Goal: Find specific page/section: Find specific page/section

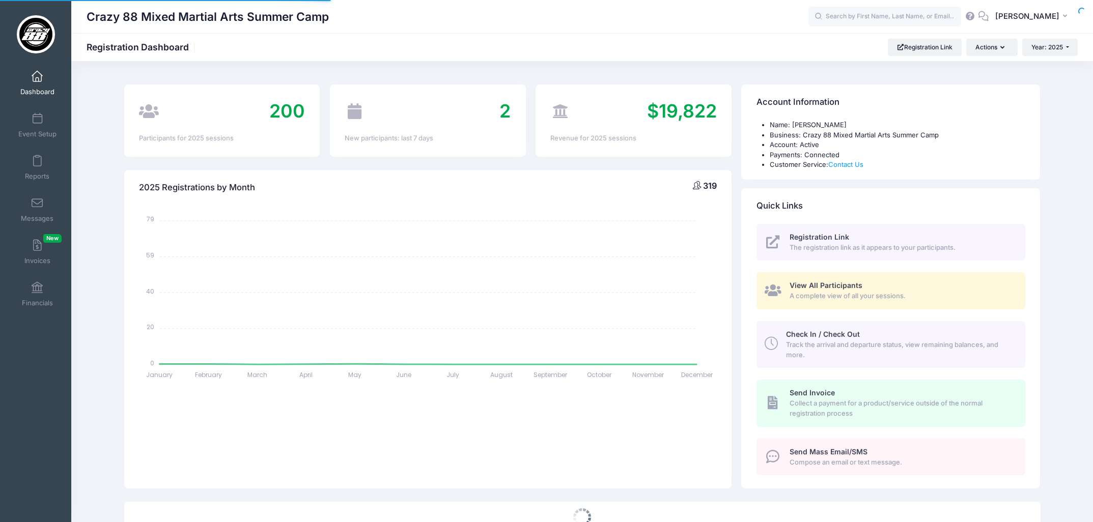
select select
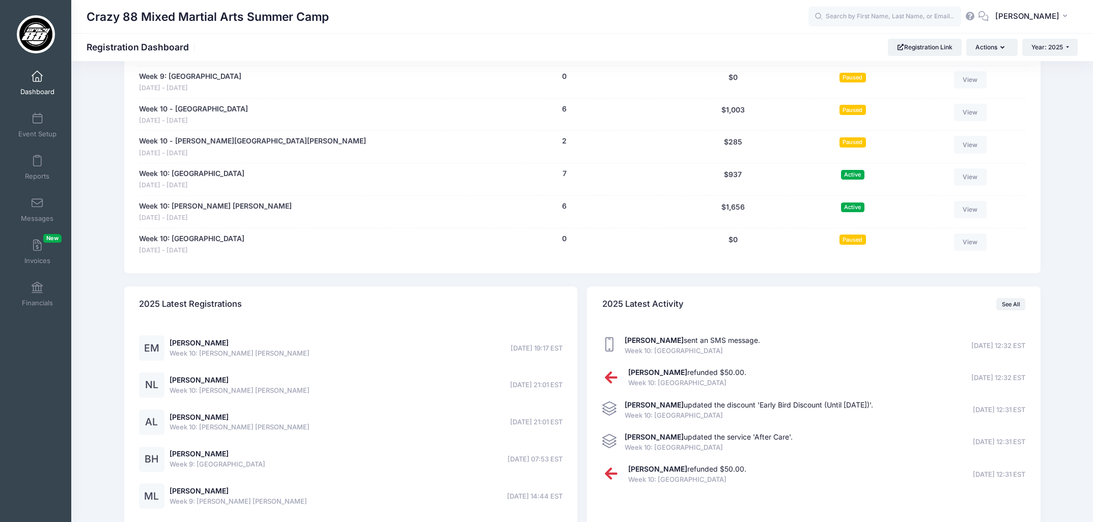
scroll to position [1936, 0]
click at [198, 209] on link "Week 10: [PERSON_NAME] [PERSON_NAME]" at bounding box center [215, 205] width 153 height 11
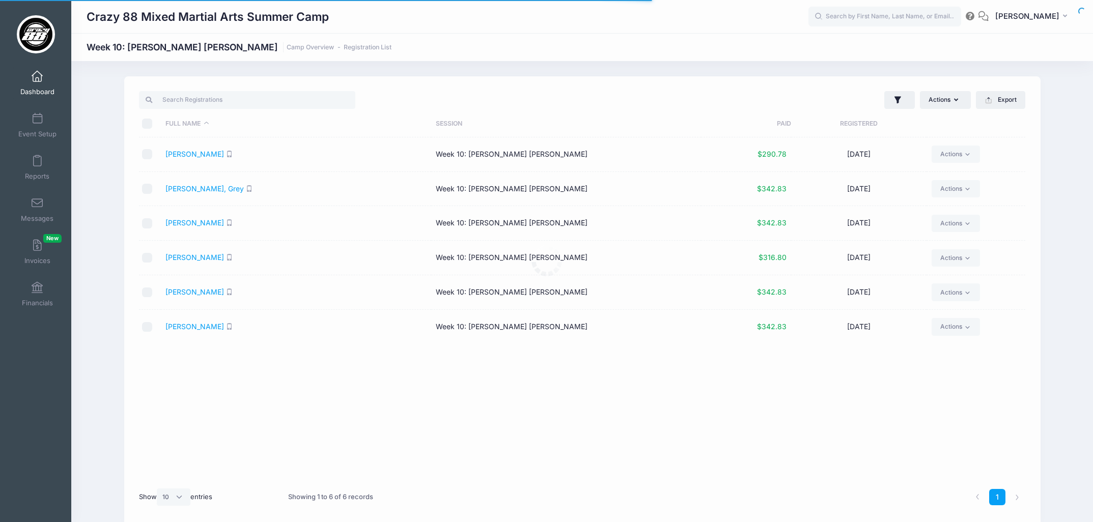
select select "10"
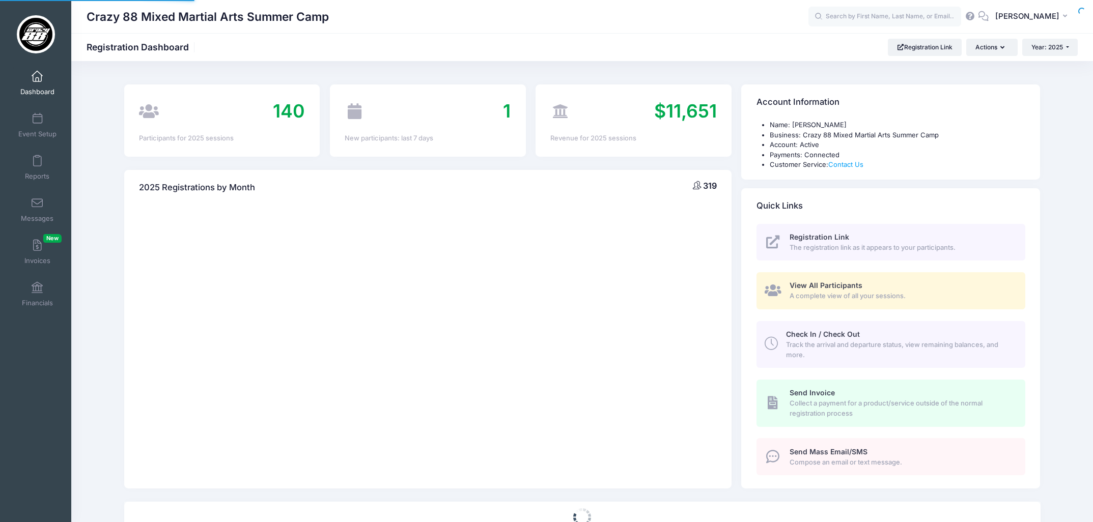
scroll to position [1936, 0]
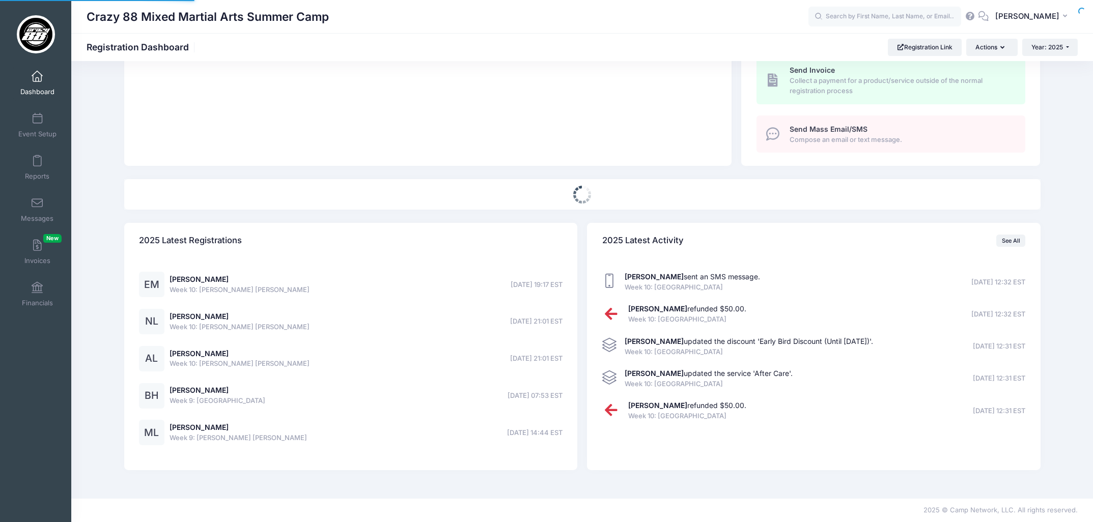
select select
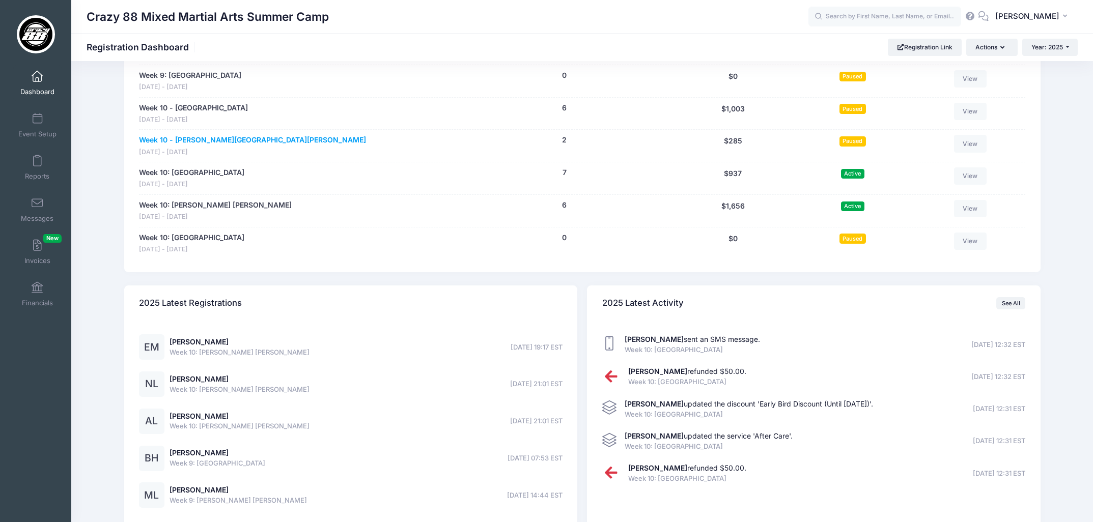
click at [196, 140] on link "Week 10 - [PERSON_NAME][GEOGRAPHIC_DATA][PERSON_NAME]" at bounding box center [252, 140] width 227 height 11
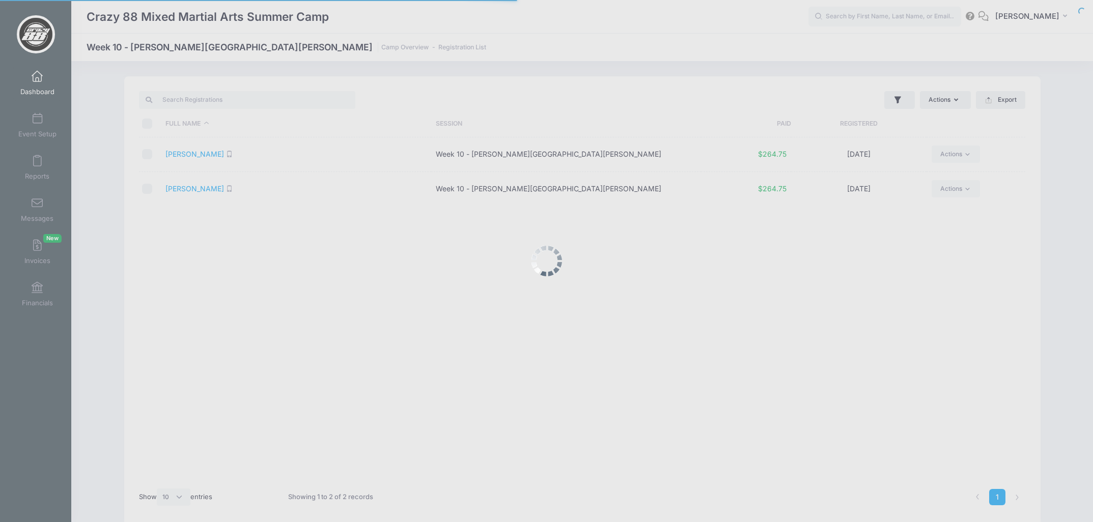
select select "10"
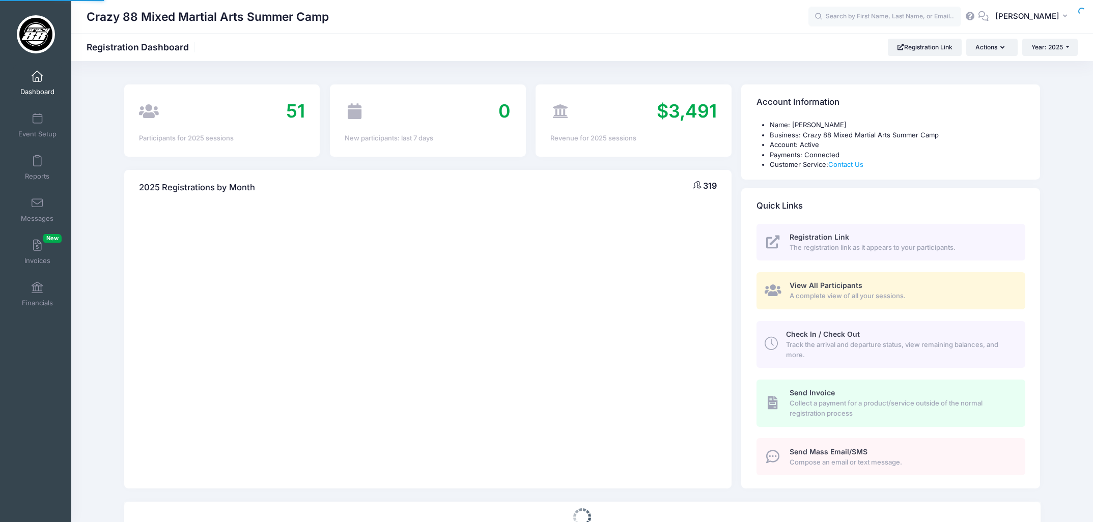
select select
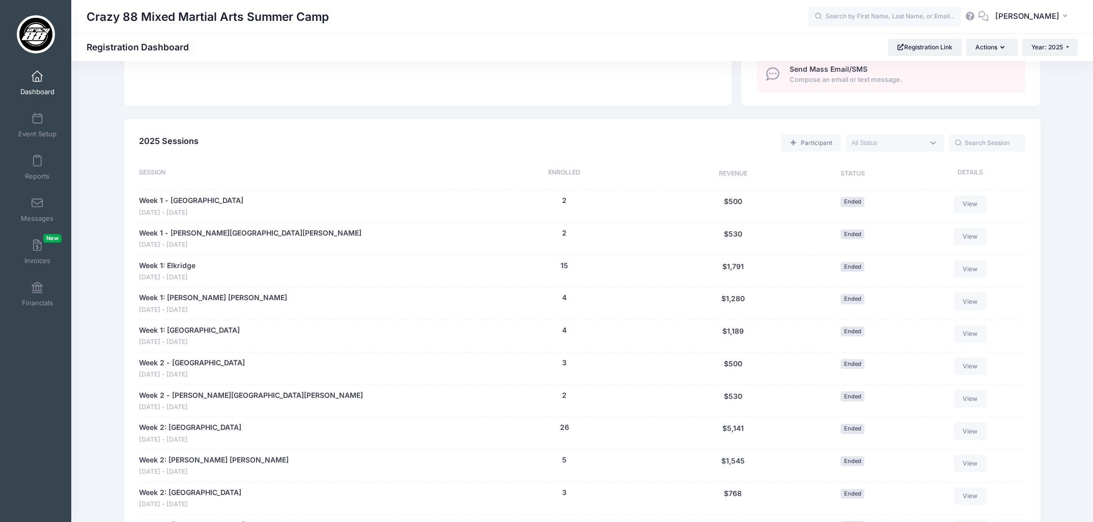
scroll to position [398, 0]
